Goal: Use online tool/utility: Utilize a website feature to perform a specific function

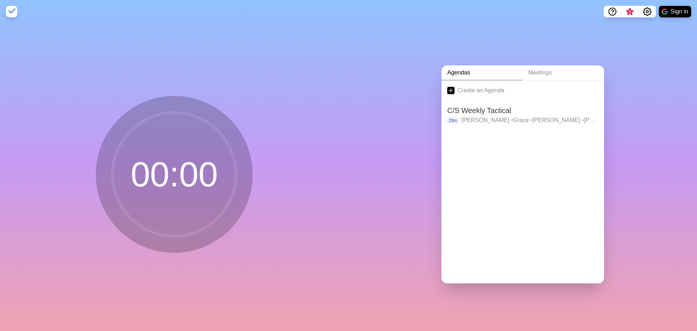
click at [260, 235] on div "00 : 00" at bounding box center [174, 177] width 349 height 308
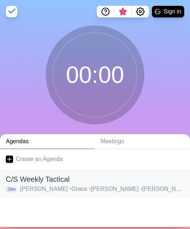
click at [141, 94] on span "•" at bounding box center [142, 189] width 2 height 6
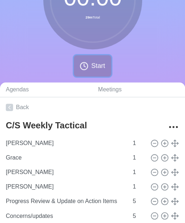
click at [100, 72] on button "Start" at bounding box center [92, 65] width 37 height 21
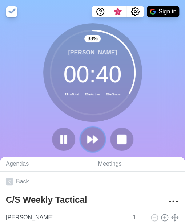
click at [99, 94] on button at bounding box center [92, 139] width 24 height 24
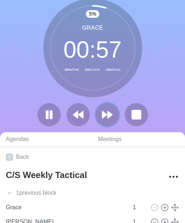
scroll to position [36, 0]
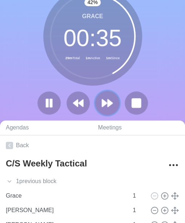
click at [113, 94] on button at bounding box center [107, 103] width 24 height 24
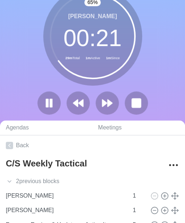
drag, startPoint x: 110, startPoint y: 110, endPoint x: 125, endPoint y: 92, distance: 23.5
click at [125, 92] on div "65 % [PERSON_NAME] 00 : 21 29m Total 1m Active 1m Since" at bounding box center [92, 54] width 185 height 134
click at [110, 94] on icon at bounding box center [107, 103] width 12 height 12
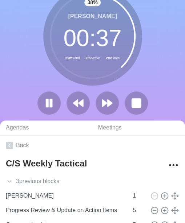
click at [93, 92] on div at bounding box center [93, 103] width 116 height 23
click at [102, 94] on polygon at bounding box center [104, 103] width 5 height 7
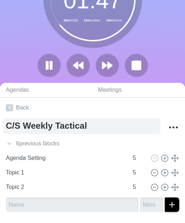
scroll to position [97, 0]
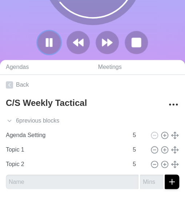
click at [51, 43] on rect at bounding box center [51, 43] width 2 height 8
